Goal: Communication & Community: Answer question/provide support

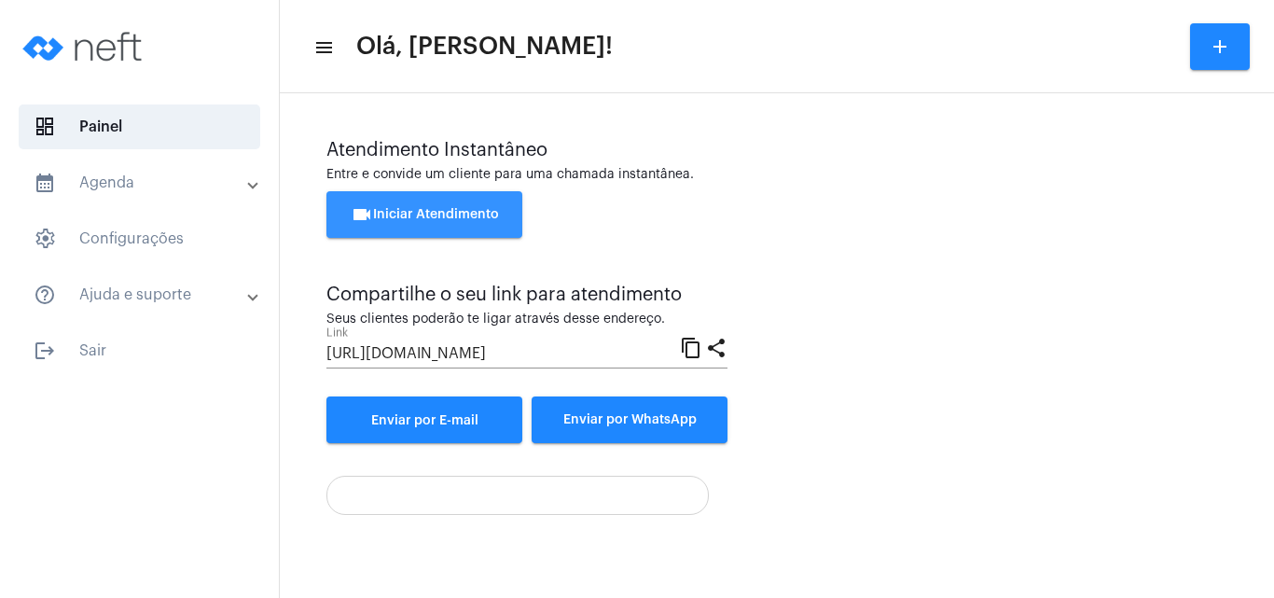
click at [404, 214] on span "videocam Iniciar Atendimento" at bounding box center [425, 214] width 148 height 13
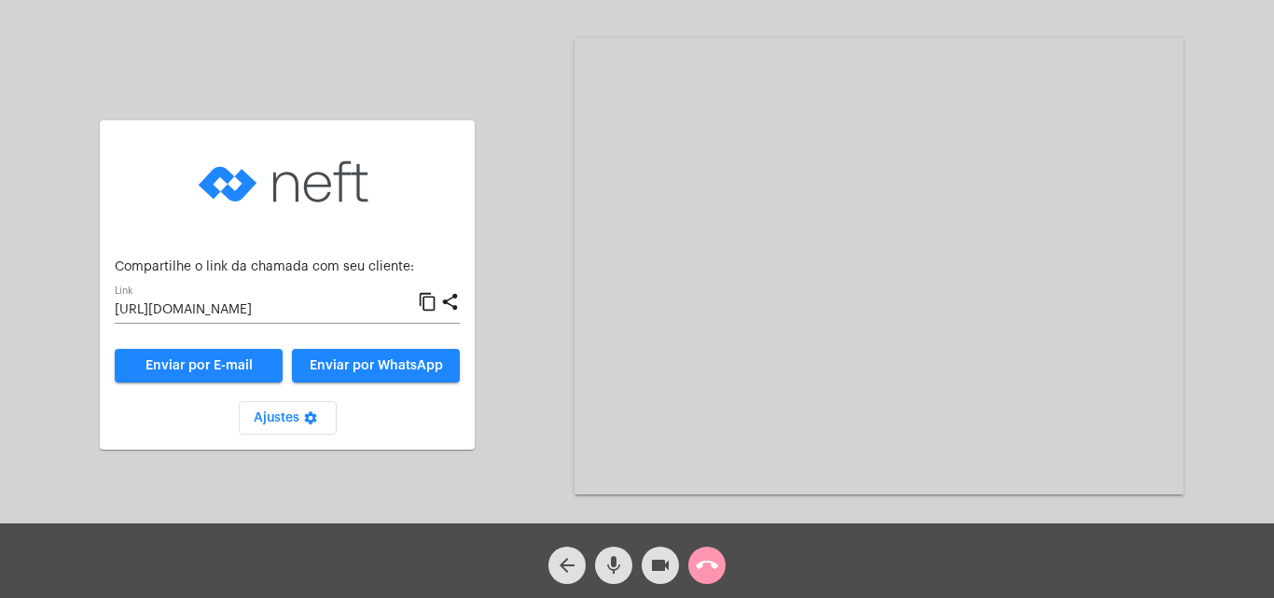
click at [536, 303] on div "Aguardando cliente acessar a chamada Ajustes settings Compartilhe o link da cha…" at bounding box center [637, 264] width 1271 height 523
click at [431, 301] on mat-icon "content_copy" at bounding box center [428, 302] width 20 height 22
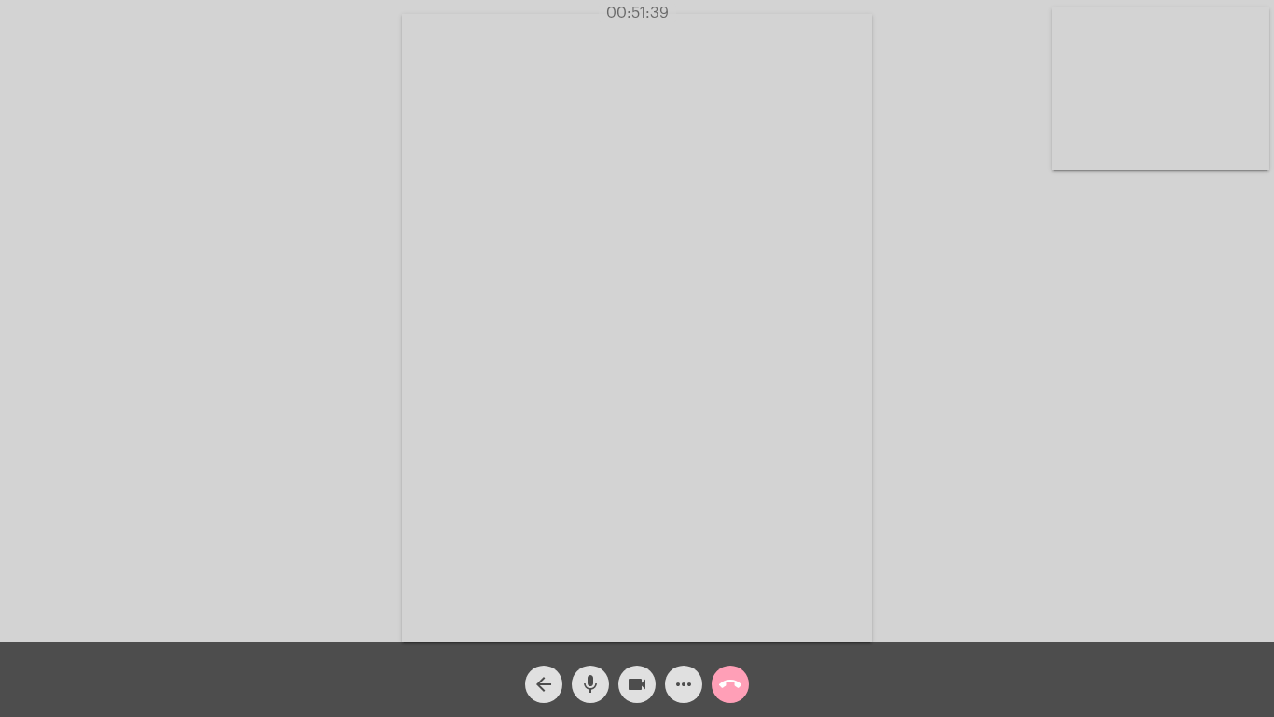
click at [734, 597] on mat-icon "call_end" at bounding box center [730, 684] width 22 height 22
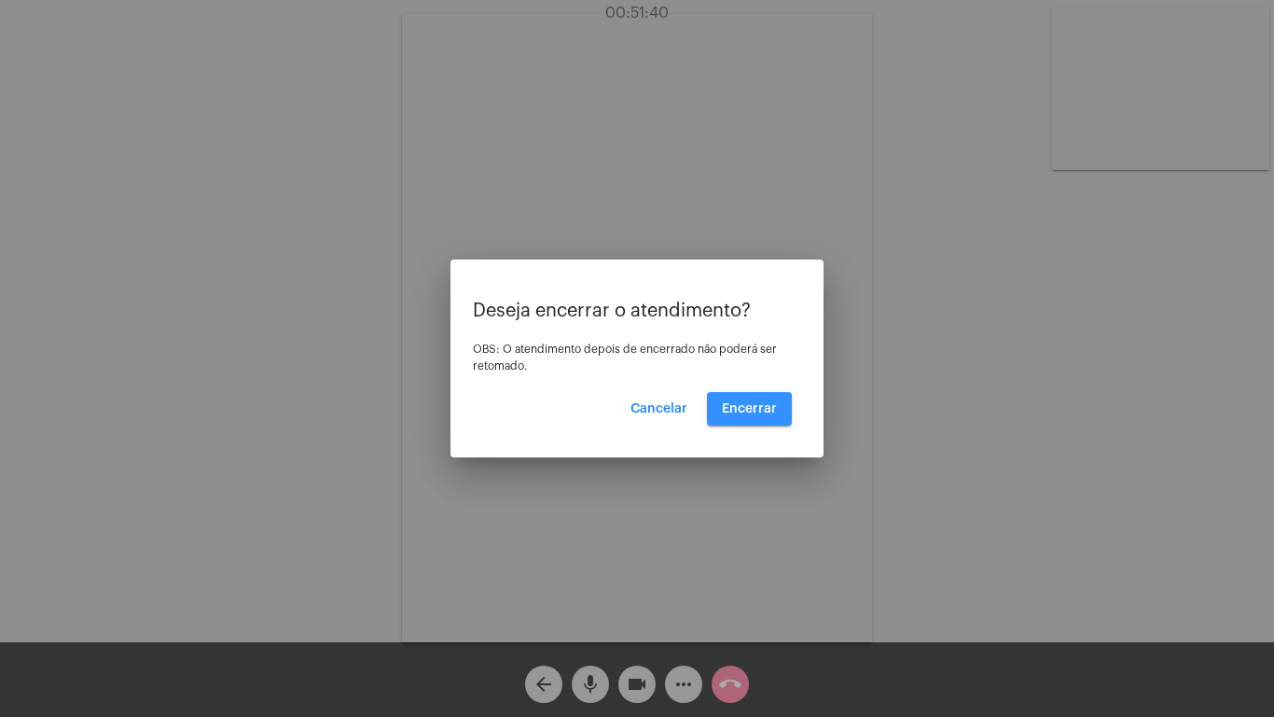
click at [759, 399] on button "Encerrar" at bounding box center [749, 409] width 85 height 34
